Goal: Check status: Check status

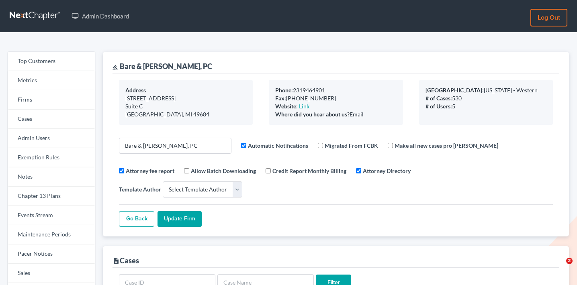
select select
click at [59, 95] on link "Firms" at bounding box center [51, 99] width 87 height 19
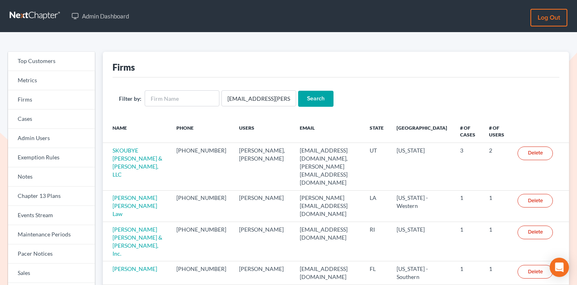
scroll to position [0, 10]
type input "[EMAIL_ADDRESS][PERSON_NAME][DOMAIN_NAME]"
click at [312, 97] on input "Search" at bounding box center [315, 99] width 35 height 16
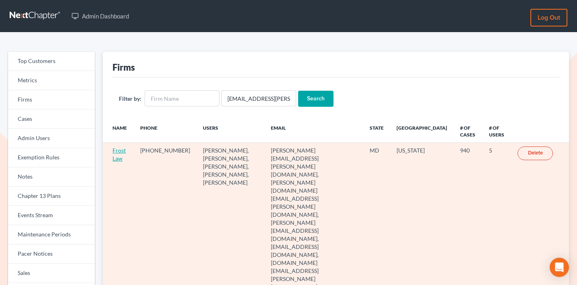
click at [121, 151] on link "Frost Law" at bounding box center [118, 154] width 13 height 15
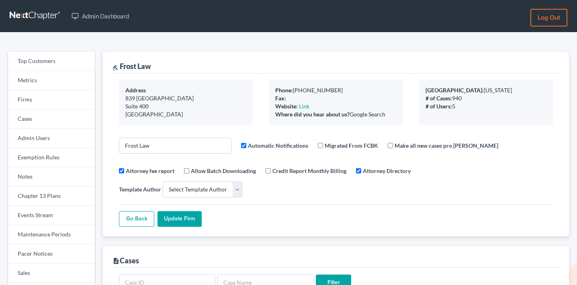
select select
click at [59, 100] on link "Firms" at bounding box center [51, 99] width 87 height 19
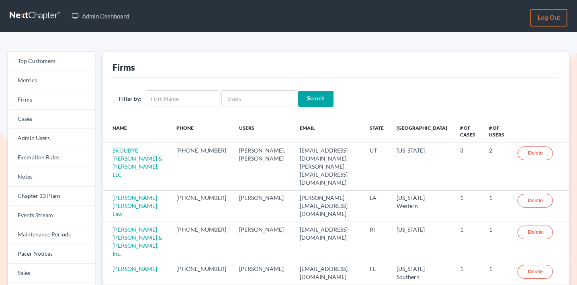
click at [273, 91] on input "text" at bounding box center [258, 98] width 75 height 16
type input "dmacleith.rmslaw@earthlink.net"
click at [310, 94] on input "Search" at bounding box center [315, 99] width 35 height 16
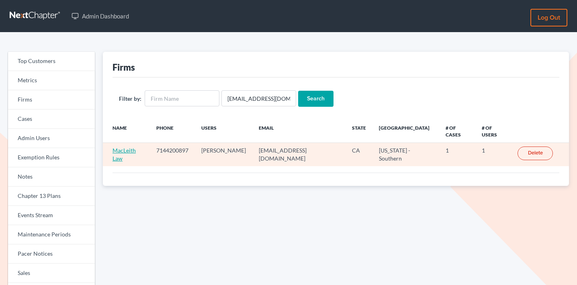
click at [127, 151] on link "MacLeith Law" at bounding box center [123, 154] width 23 height 15
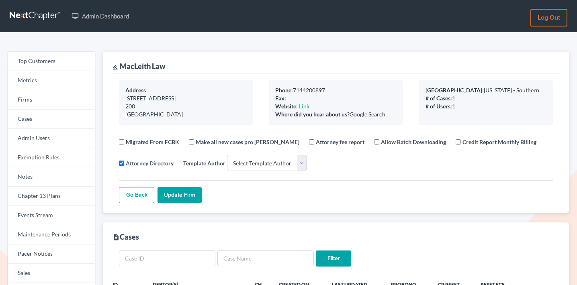
select select
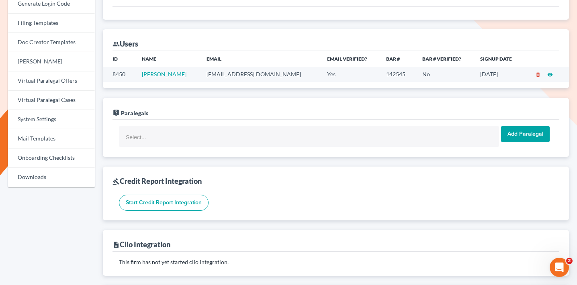
scroll to position [289, 0]
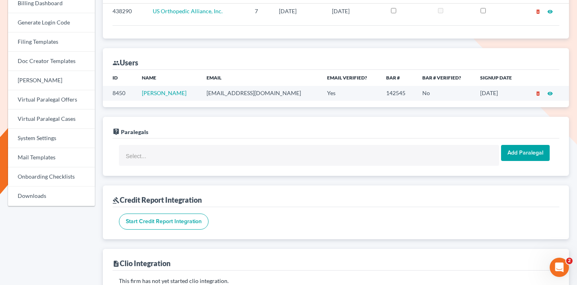
drag, startPoint x: 192, startPoint y: 94, endPoint x: 140, endPoint y: 94, distance: 51.8
click at [140, 94] on td "[PERSON_NAME]" at bounding box center [167, 93] width 65 height 15
copy link "Douglas MacLeith"
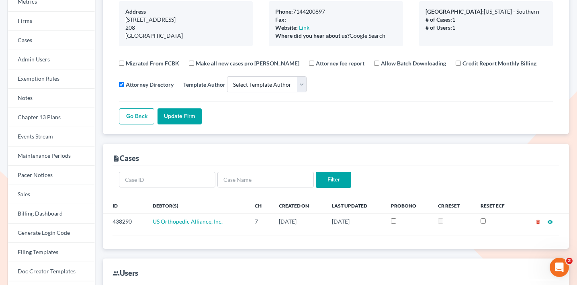
scroll to position [0, 0]
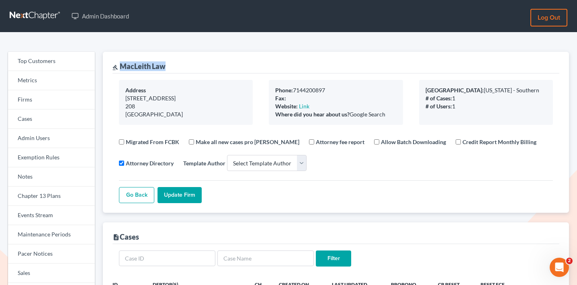
drag, startPoint x: 176, startPoint y: 67, endPoint x: 122, endPoint y: 64, distance: 54.7
click at [122, 64] on div "gavel MacLeith Law" at bounding box center [335, 63] width 446 height 22
copy div "MacLeith Law"
click at [77, 103] on link "Firms" at bounding box center [51, 99] width 87 height 19
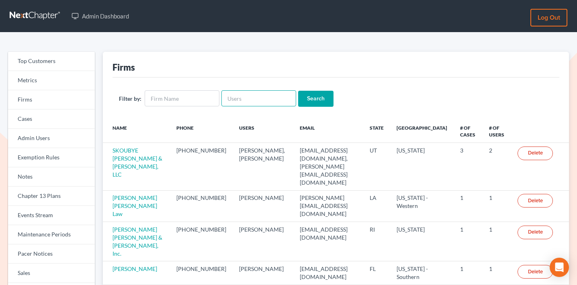
click at [257, 90] on input "text" at bounding box center [258, 98] width 75 height 16
paste input "[EMAIL_ADDRESS][PERSON_NAME][DOMAIN_NAME]"
type input "[EMAIL_ADDRESS][PERSON_NAME][DOMAIN_NAME]"
click at [314, 97] on input "Search" at bounding box center [315, 99] width 35 height 16
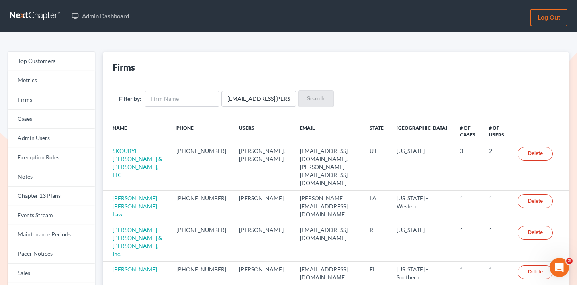
scroll to position [0, 0]
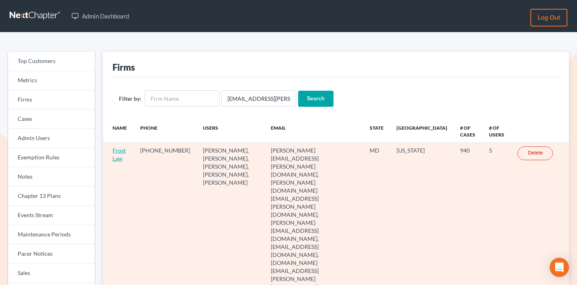
click at [116, 151] on link "Frost Law" at bounding box center [118, 154] width 13 height 15
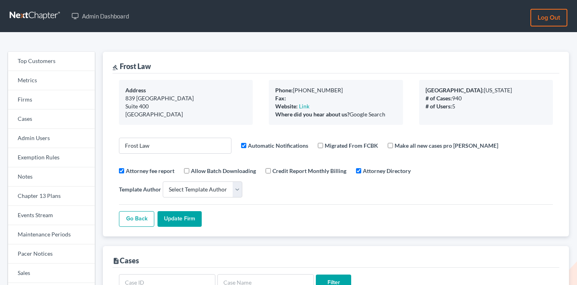
select select
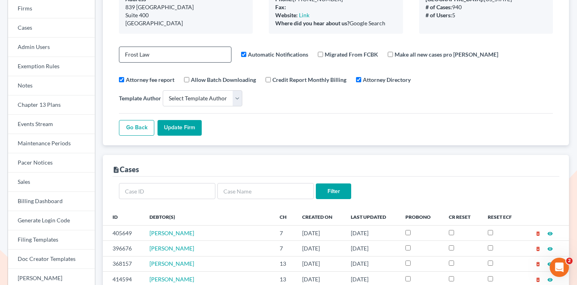
scroll to position [123, 0]
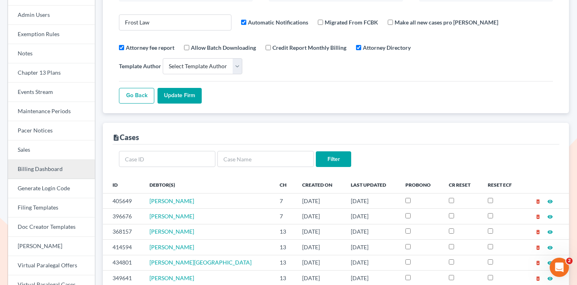
click at [58, 164] on link "Billing Dashboard" at bounding box center [51, 169] width 87 height 19
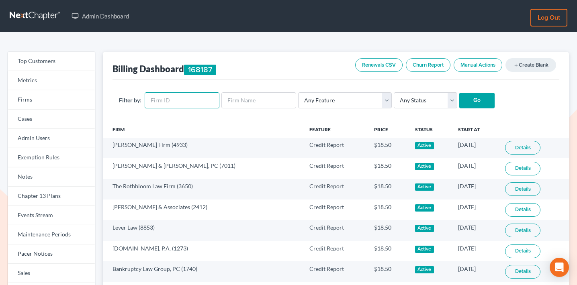
click at [185, 99] on input "text" at bounding box center [182, 100] width 75 height 16
paste input "1182"
type input "1182"
click at [471, 100] on input "Go" at bounding box center [476, 101] width 35 height 16
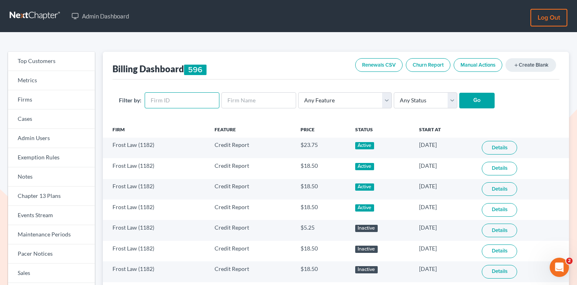
click at [164, 102] on input "text" at bounding box center [182, 100] width 75 height 16
paste input "1182"
type input "1182"
click at [412, 106] on select "Any Status Active Inactive Pending Expired Error Pending Charges" at bounding box center [424, 100] width 63 height 16
select select "active"
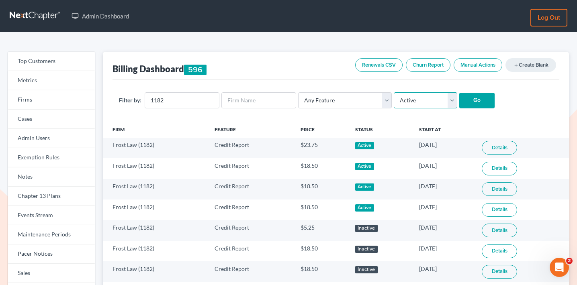
click at [393, 92] on select "Any Status Active Inactive Pending Expired Error Pending Charges" at bounding box center [424, 100] width 63 height 16
click at [475, 100] on input "Go" at bounding box center [476, 101] width 35 height 16
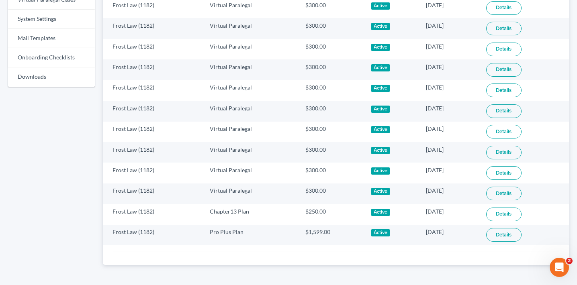
scroll to position [422, 0]
